Goal: Task Accomplishment & Management: Manage account settings

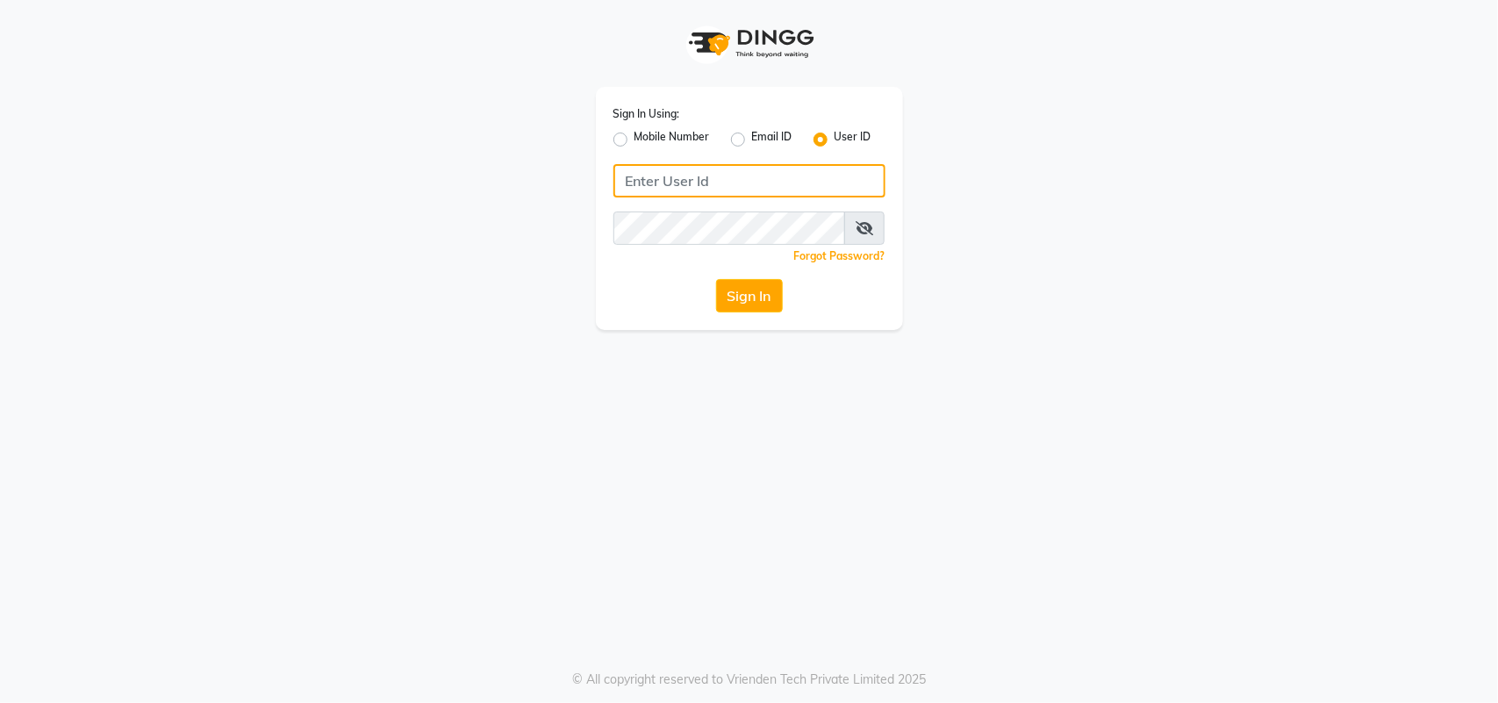
type input "[PERSON_NAME]"
click at [861, 233] on icon at bounding box center [865, 228] width 18 height 14
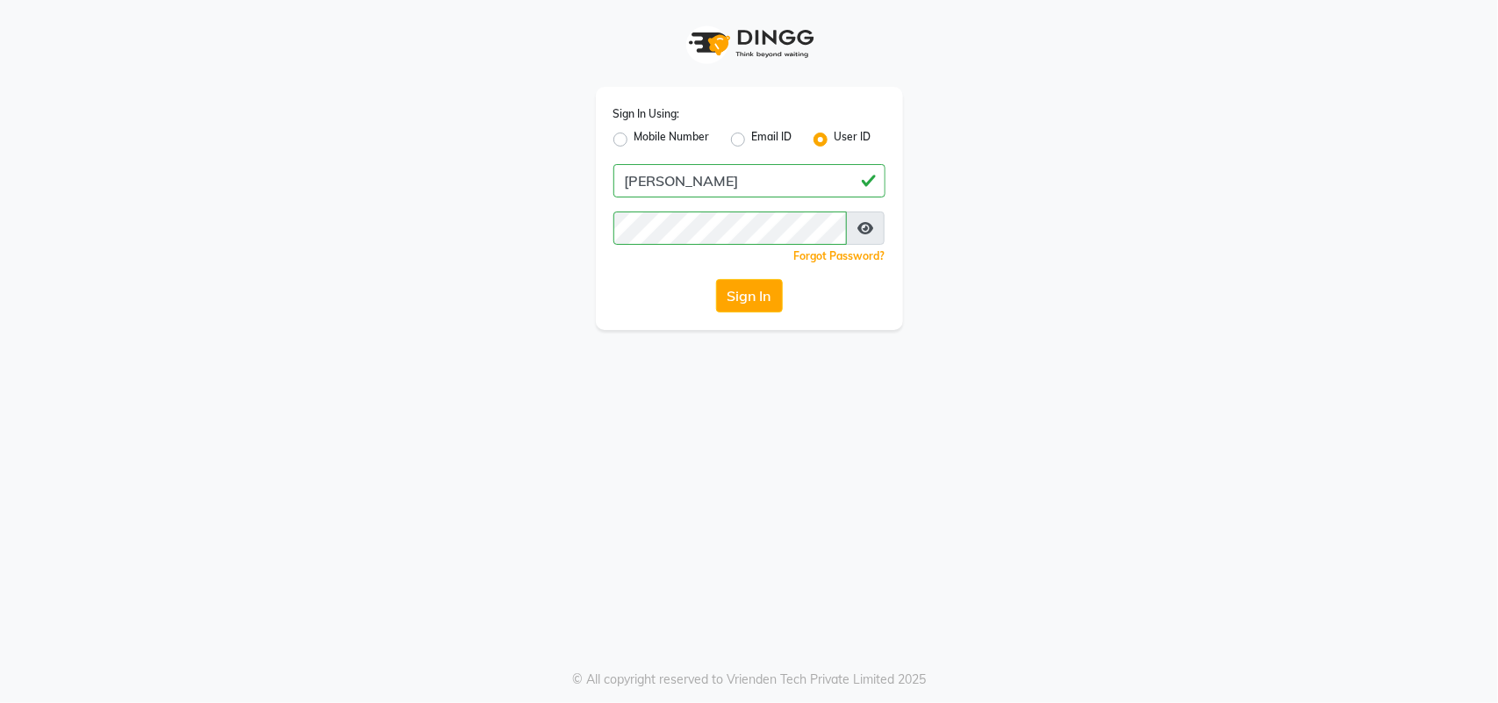
click at [861, 233] on icon at bounding box center [865, 228] width 16 height 14
click at [863, 233] on icon at bounding box center [865, 228] width 18 height 14
click at [763, 301] on button "Sign In" at bounding box center [749, 295] width 67 height 33
click at [763, 301] on div "Sign In" at bounding box center [749, 295] width 272 height 33
